Goal: Information Seeking & Learning: Learn about a topic

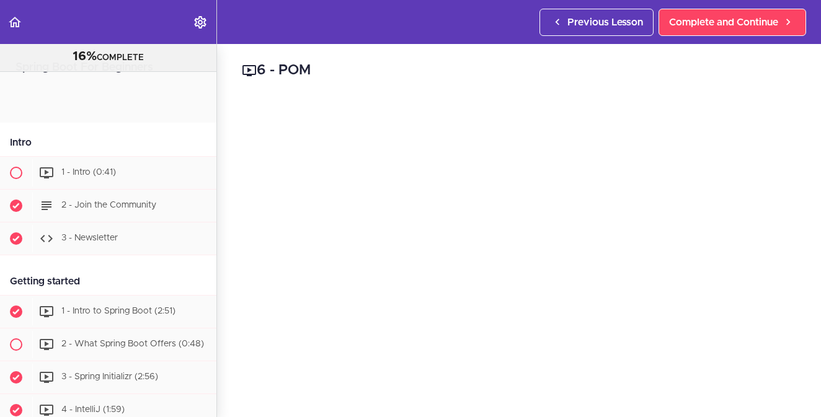
scroll to position [394, 0]
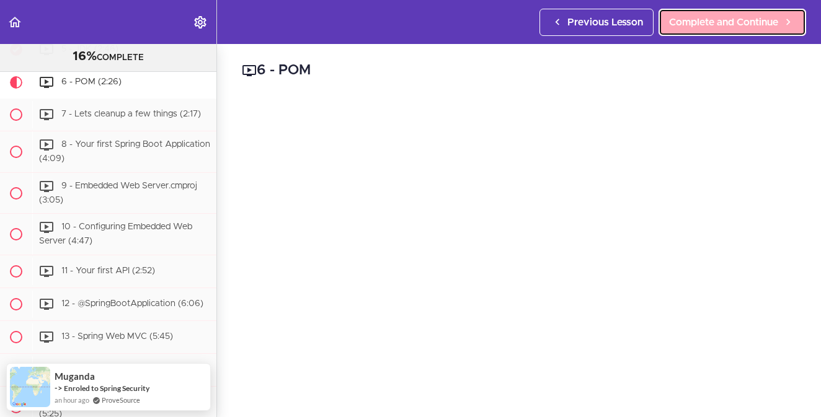
click at [708, 24] on span "Complete and Continue" at bounding box center [723, 22] width 109 height 15
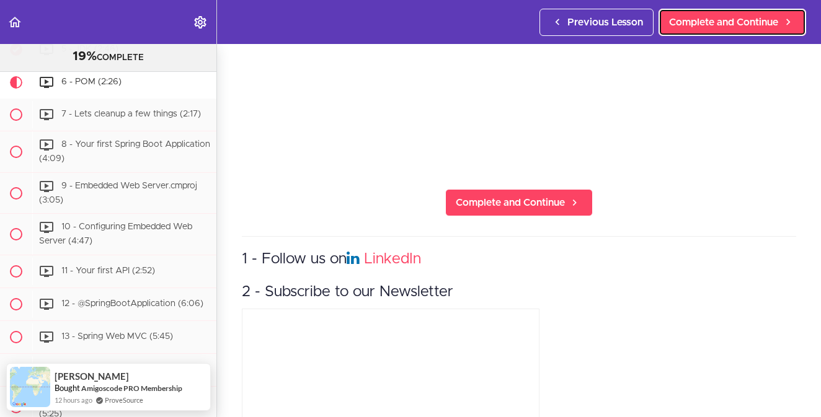
scroll to position [239, 0]
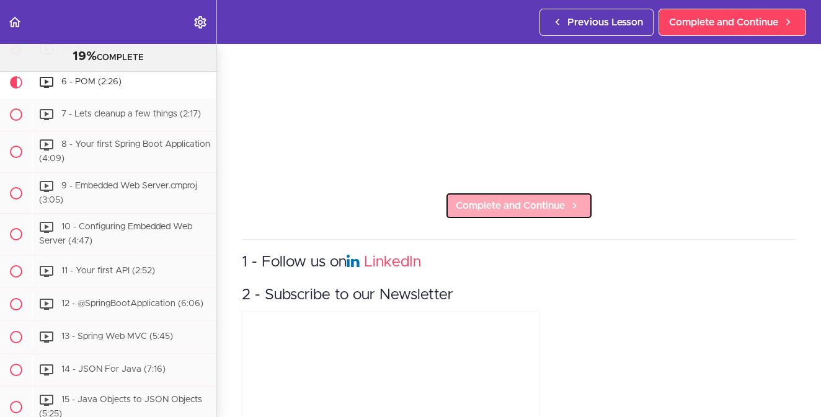
click at [535, 205] on span "Complete and Continue" at bounding box center [510, 206] width 109 height 15
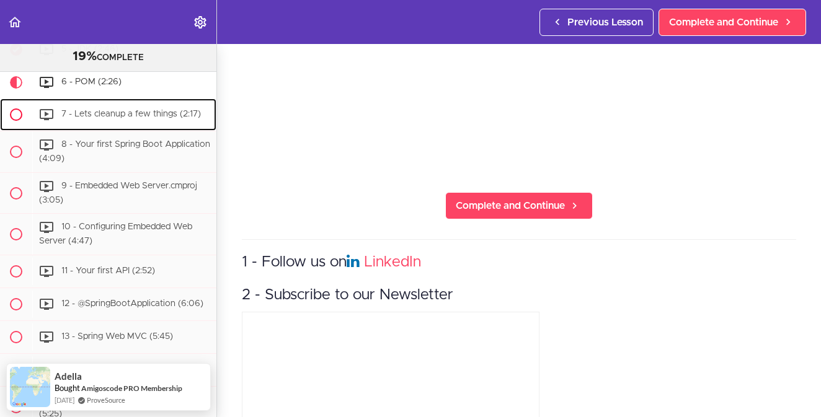
click at [150, 118] on span "7 - Lets cleanup a few things (2:17)" at bounding box center [131, 114] width 140 height 9
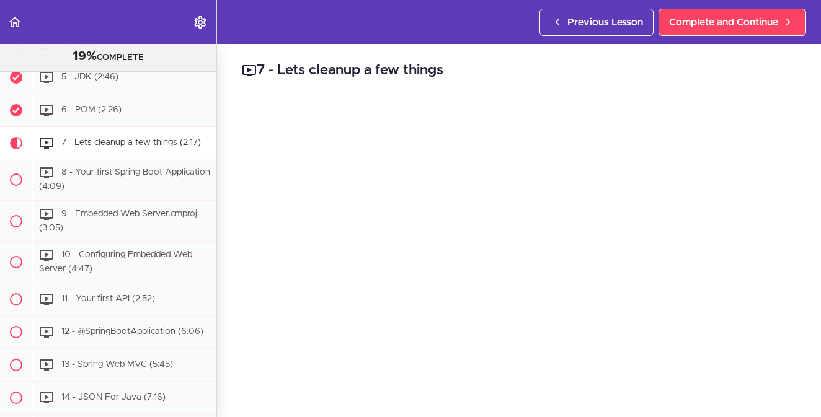
scroll to position [372, 0]
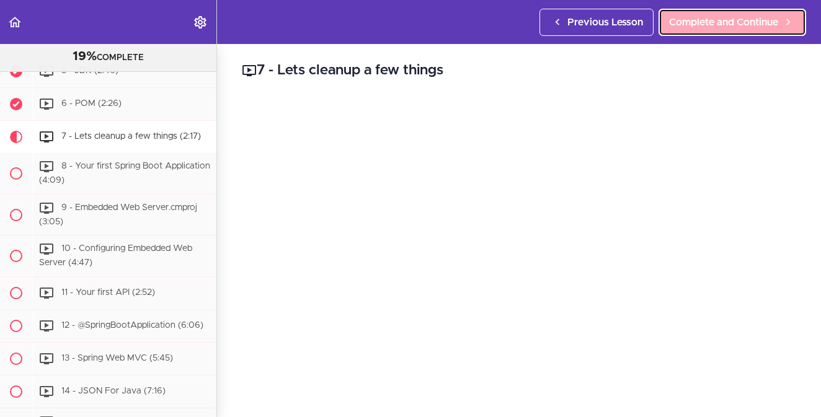
click at [774, 23] on span "Complete and Continue" at bounding box center [723, 22] width 109 height 15
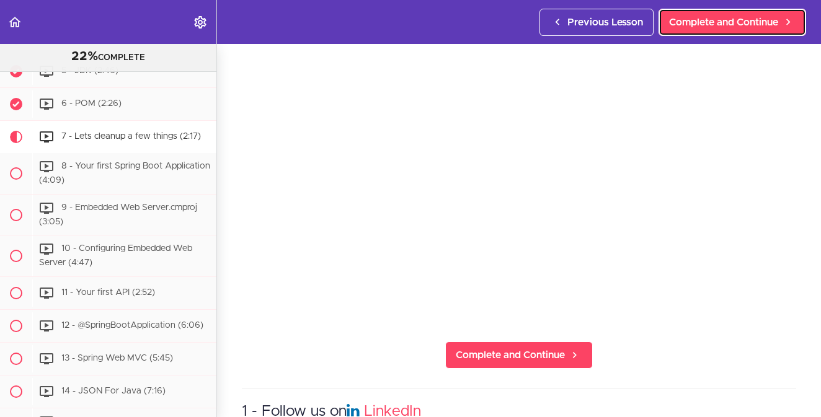
scroll to position [91, 0]
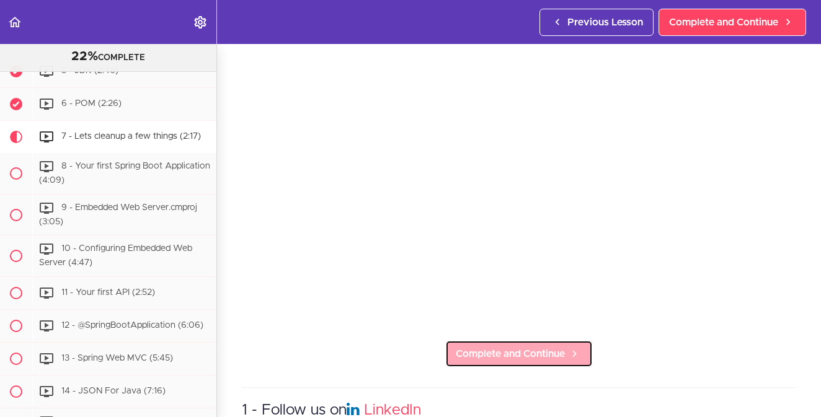
click at [514, 355] on span "Complete and Continue" at bounding box center [510, 354] width 109 height 15
click at [535, 355] on span "Complete and Continue" at bounding box center [510, 354] width 109 height 15
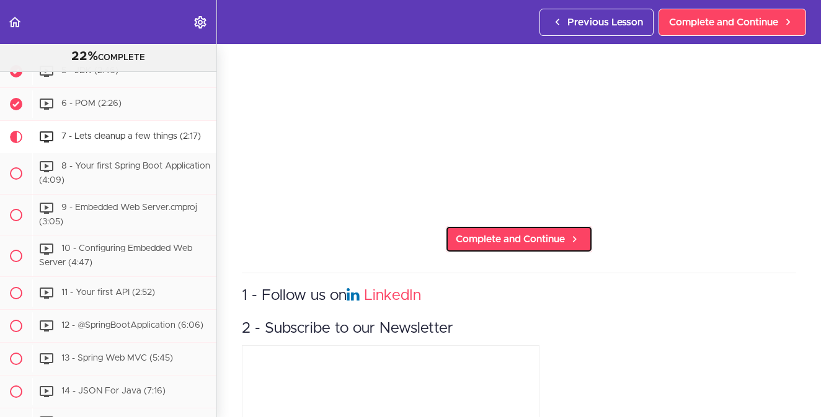
scroll to position [0, 0]
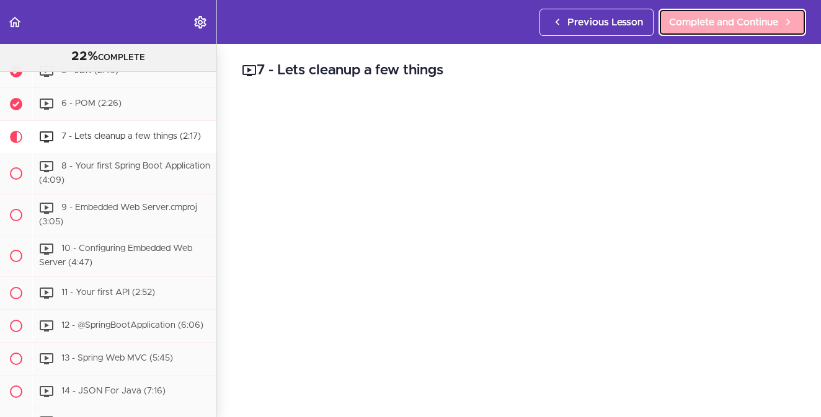
click at [743, 28] on span "Complete and Continue" at bounding box center [723, 22] width 109 height 15
click at [693, 26] on span "Complete and Continue" at bounding box center [723, 22] width 109 height 15
click at [738, 28] on span "Complete and Continue" at bounding box center [723, 22] width 109 height 15
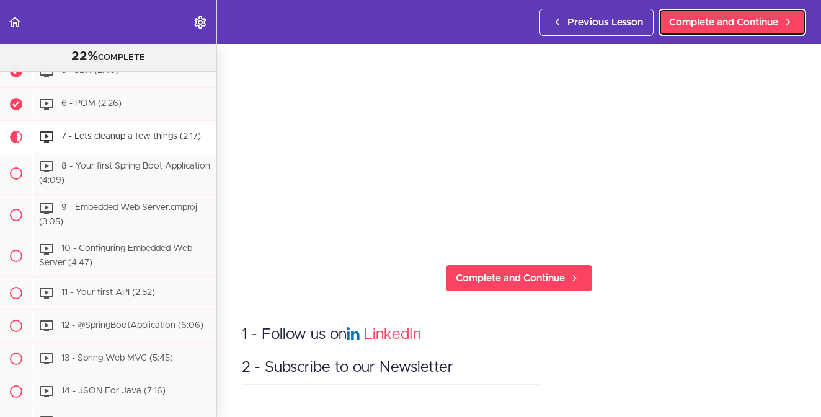
scroll to position [164, 0]
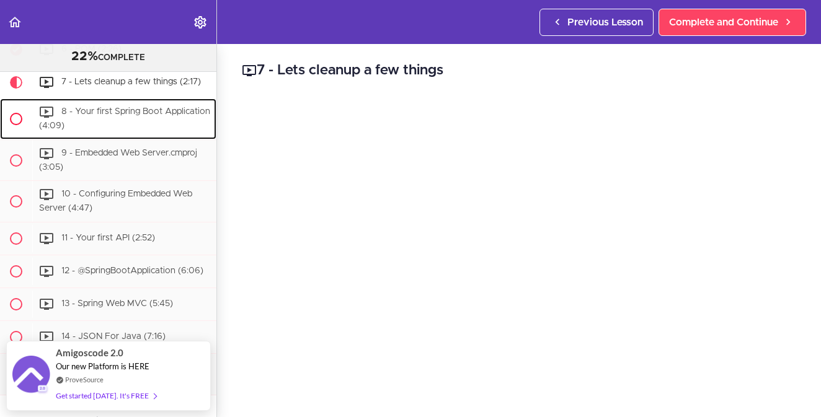
click at [154, 134] on div "8 - Your first Spring Boot Application (4:09)" at bounding box center [124, 119] width 184 height 41
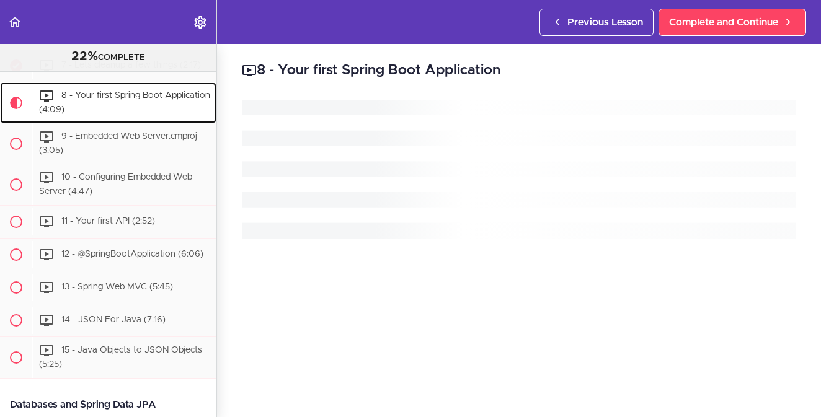
scroll to position [444, 0]
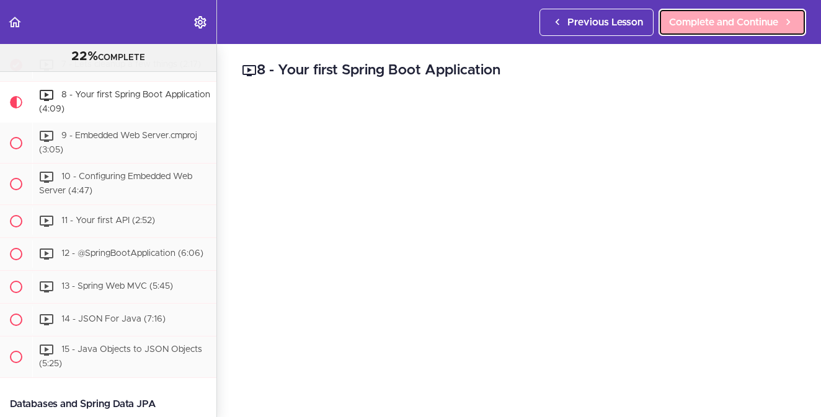
click at [683, 14] on link "Complete and Continue" at bounding box center [733, 22] width 148 height 27
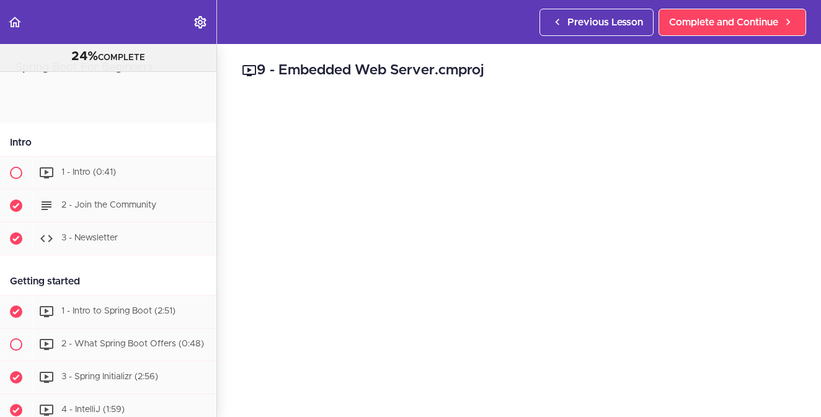
scroll to position [501, 0]
